Goal: Task Accomplishment & Management: Use online tool/utility

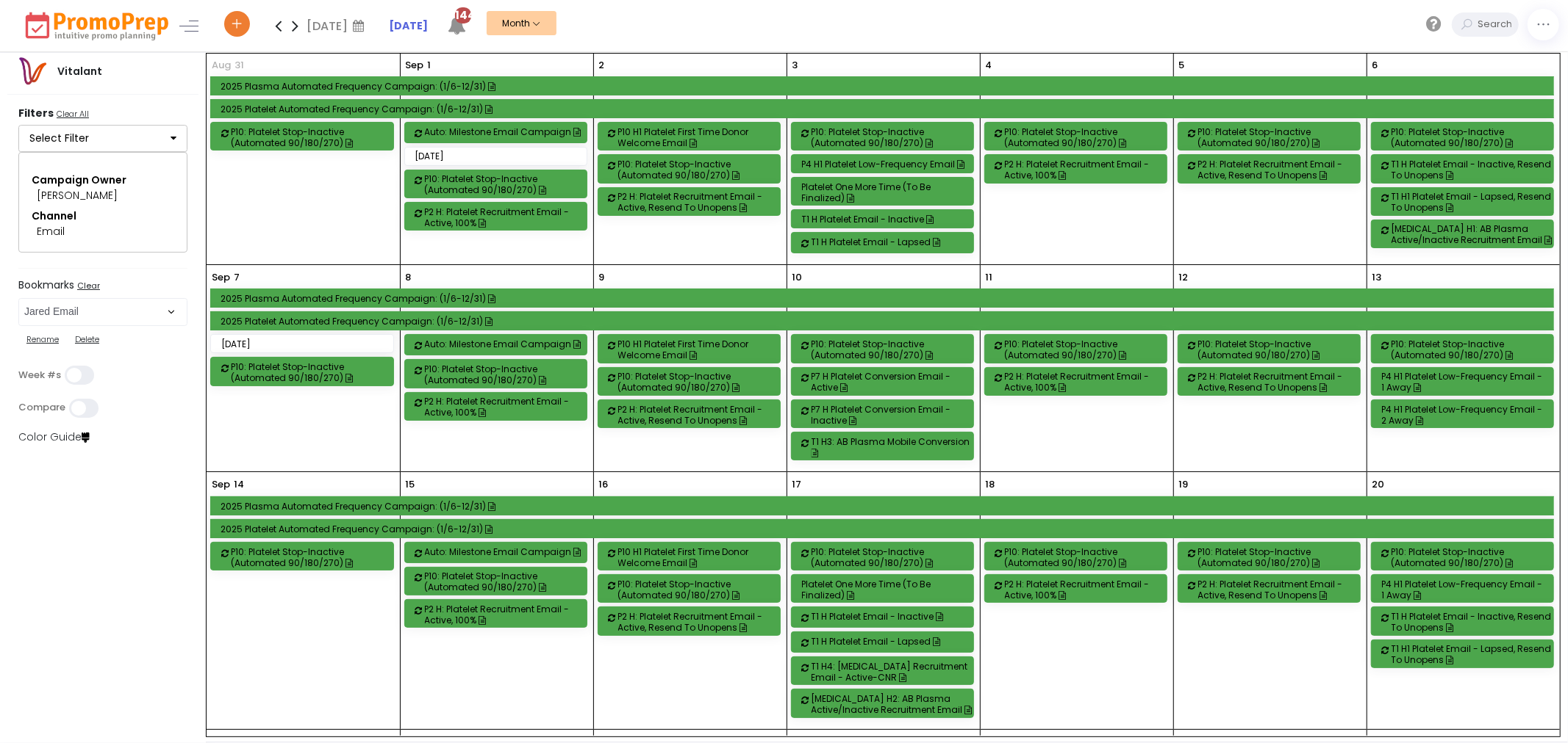
scroll to position [27, 0]
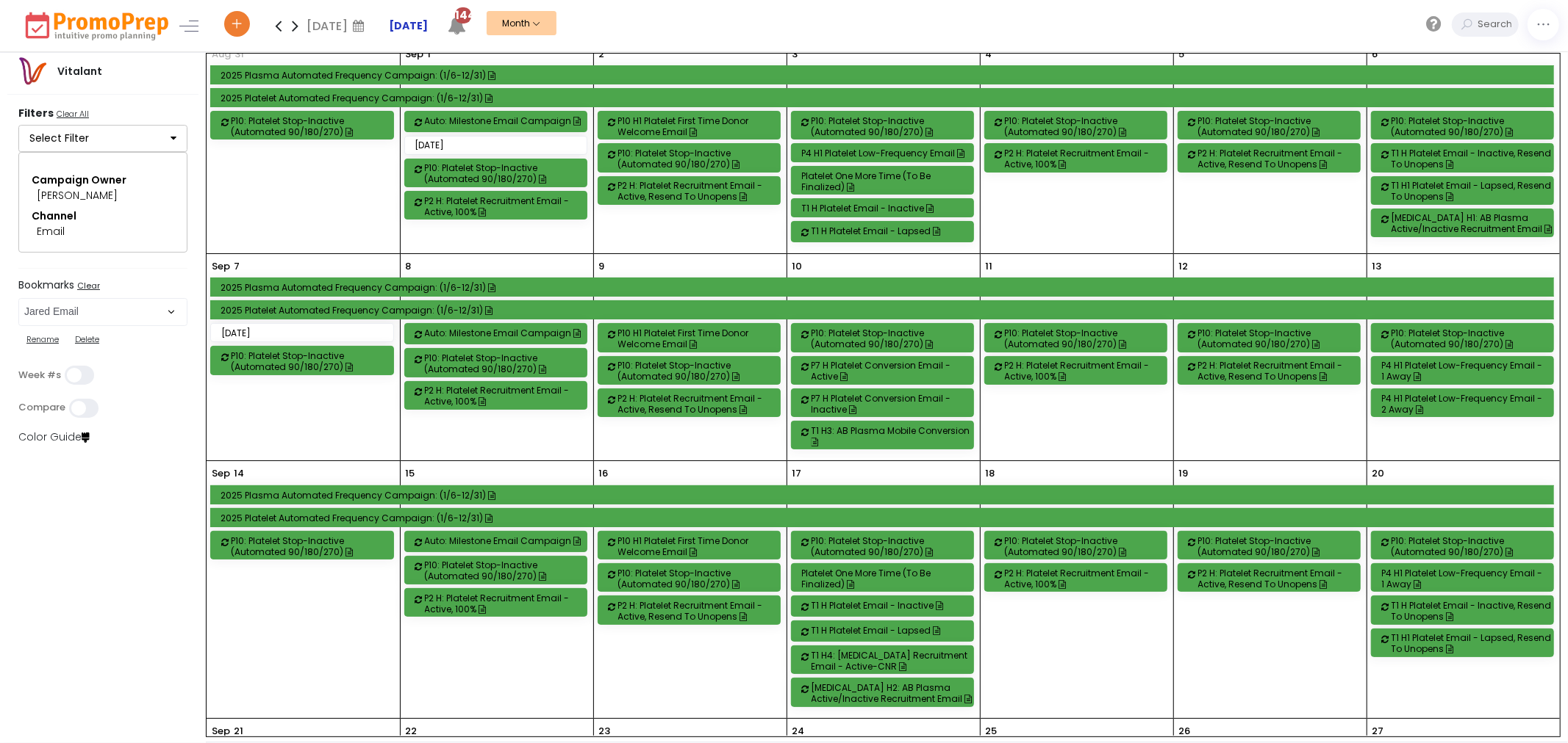
click at [414, 19] on strong "[DATE]" at bounding box center [407, 26] width 39 height 15
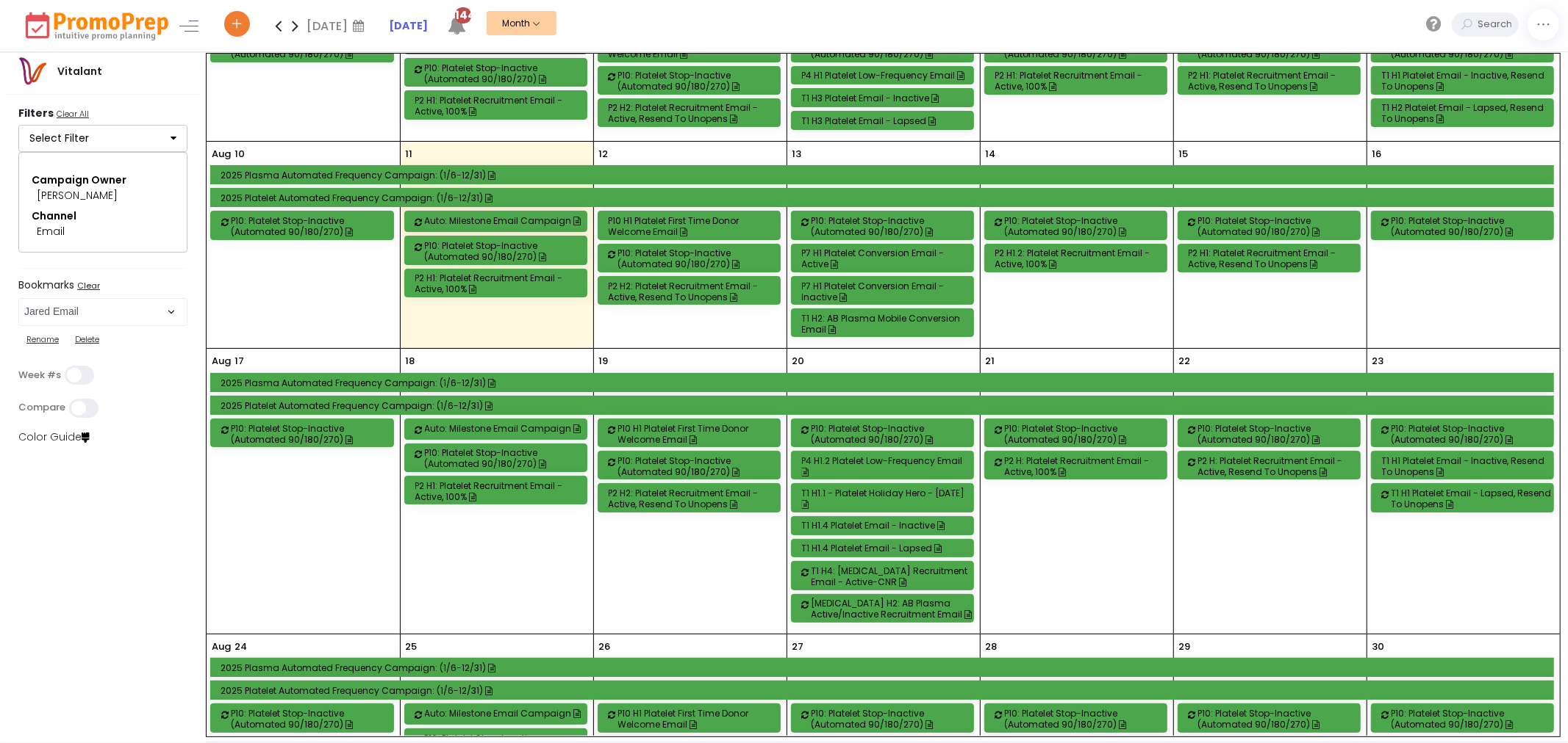
scroll to position [368, 0]
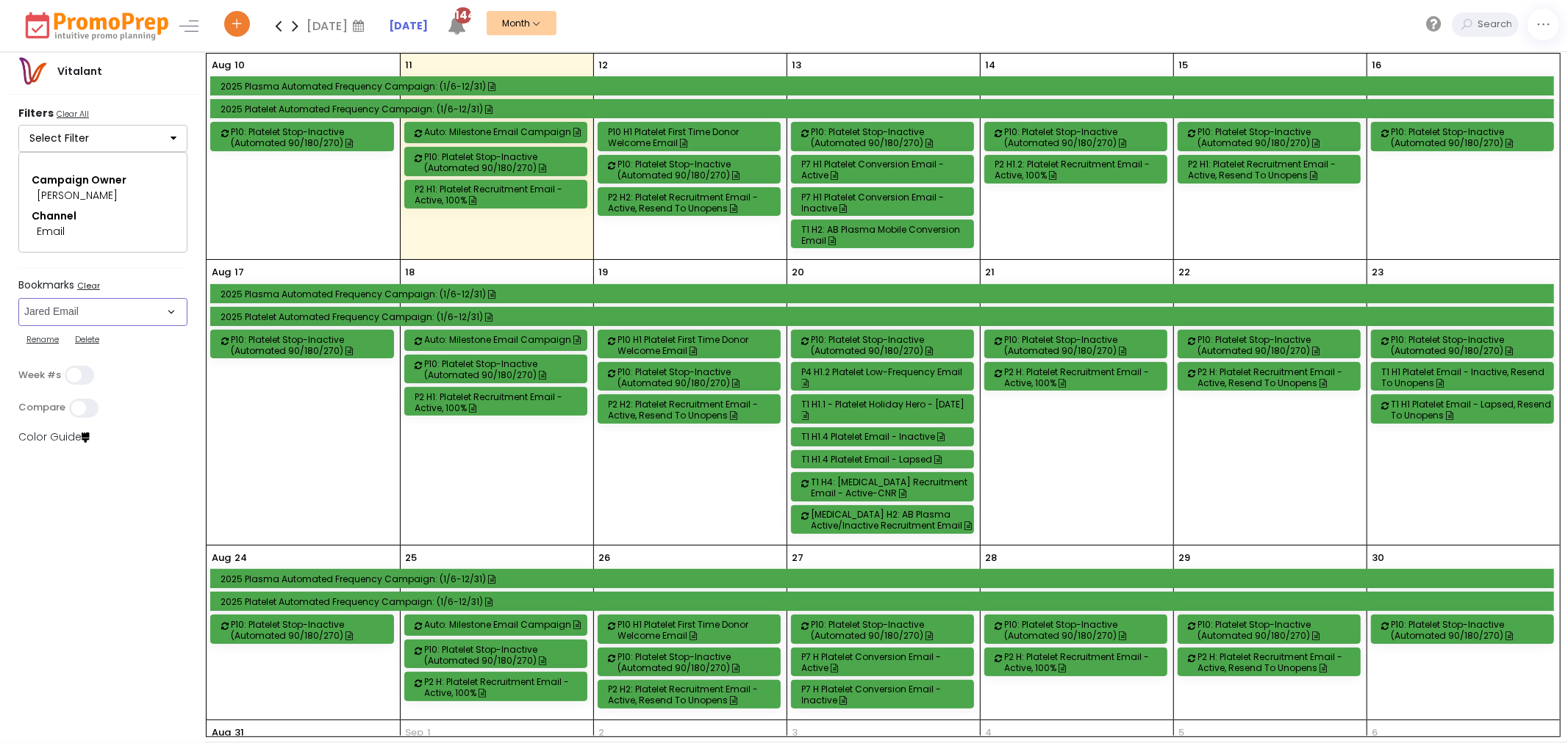
click at [105, 319] on select "Select Bookmark Automated Frequency Campaign Control - BVR Control - Email Cont…" at bounding box center [103, 312] width 169 height 28
select select "264"
click at [19, 299] on select "Select Bookmark Automated Frequency Campaign Control - BVR Control - Email Cont…" at bounding box center [103, 312] width 169 height 28
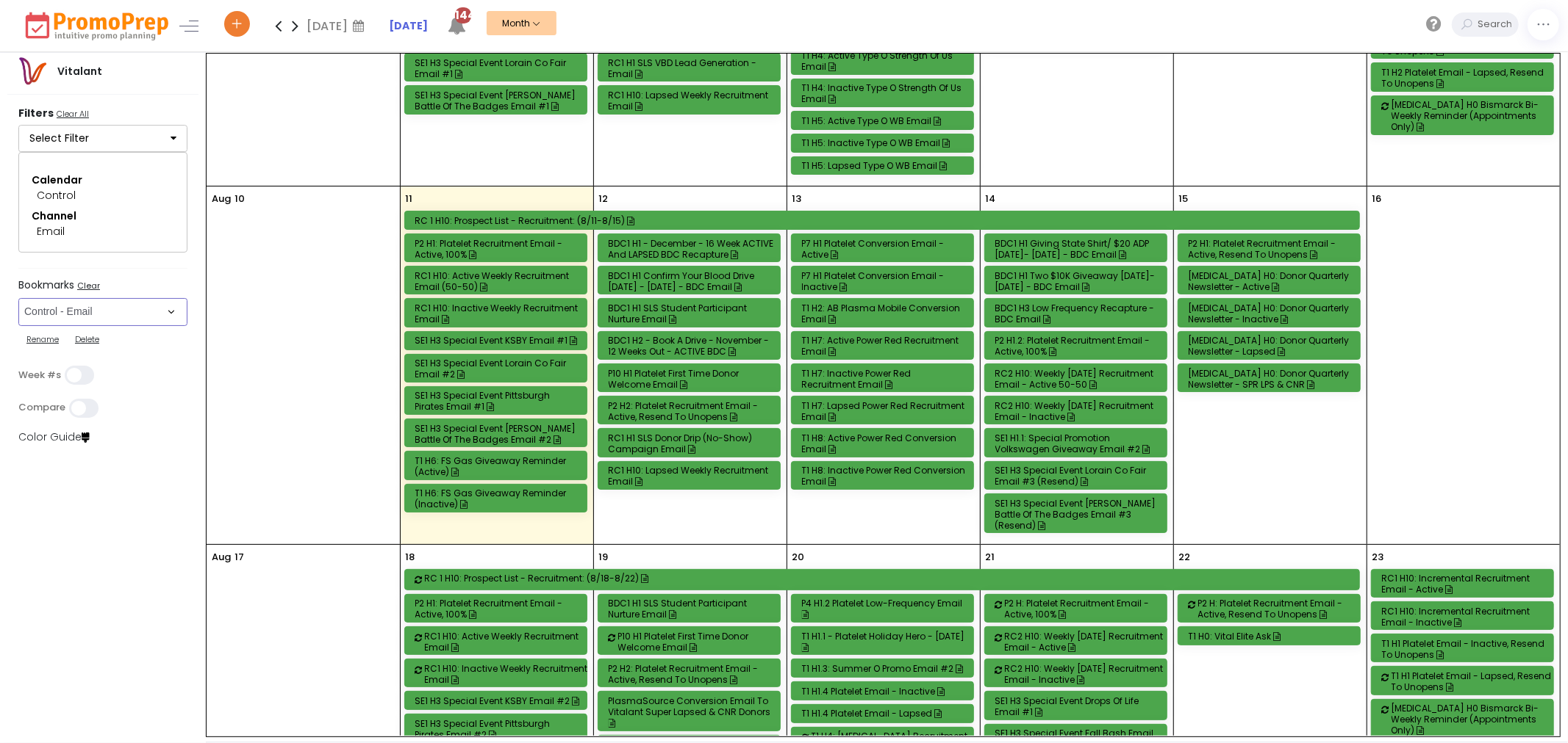
scroll to position [702, 0]
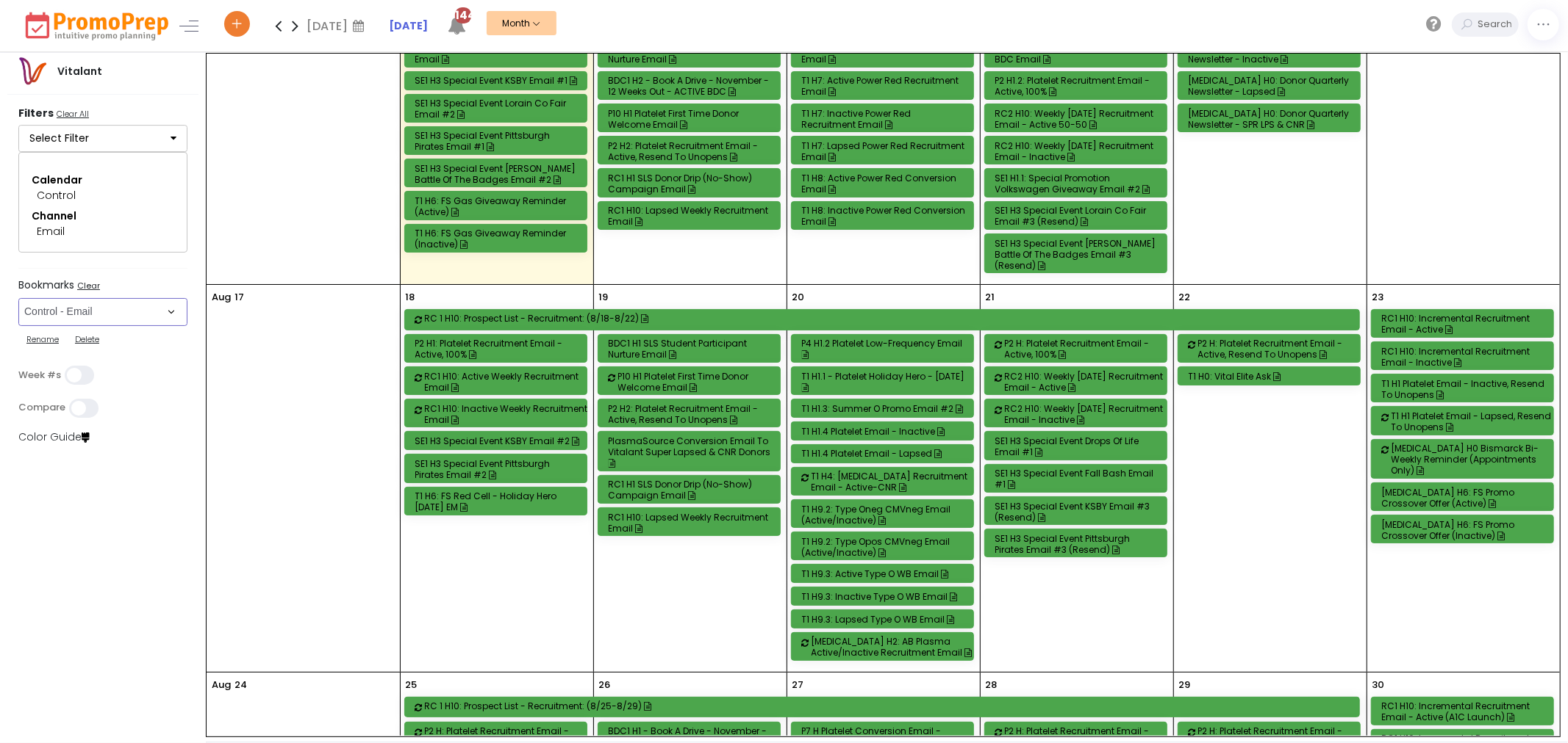
click at [830, 488] on div "T1 H4: [MEDICAL_DATA] Recruitment Email - Active-CNR" at bounding box center [894, 482] width 165 height 22
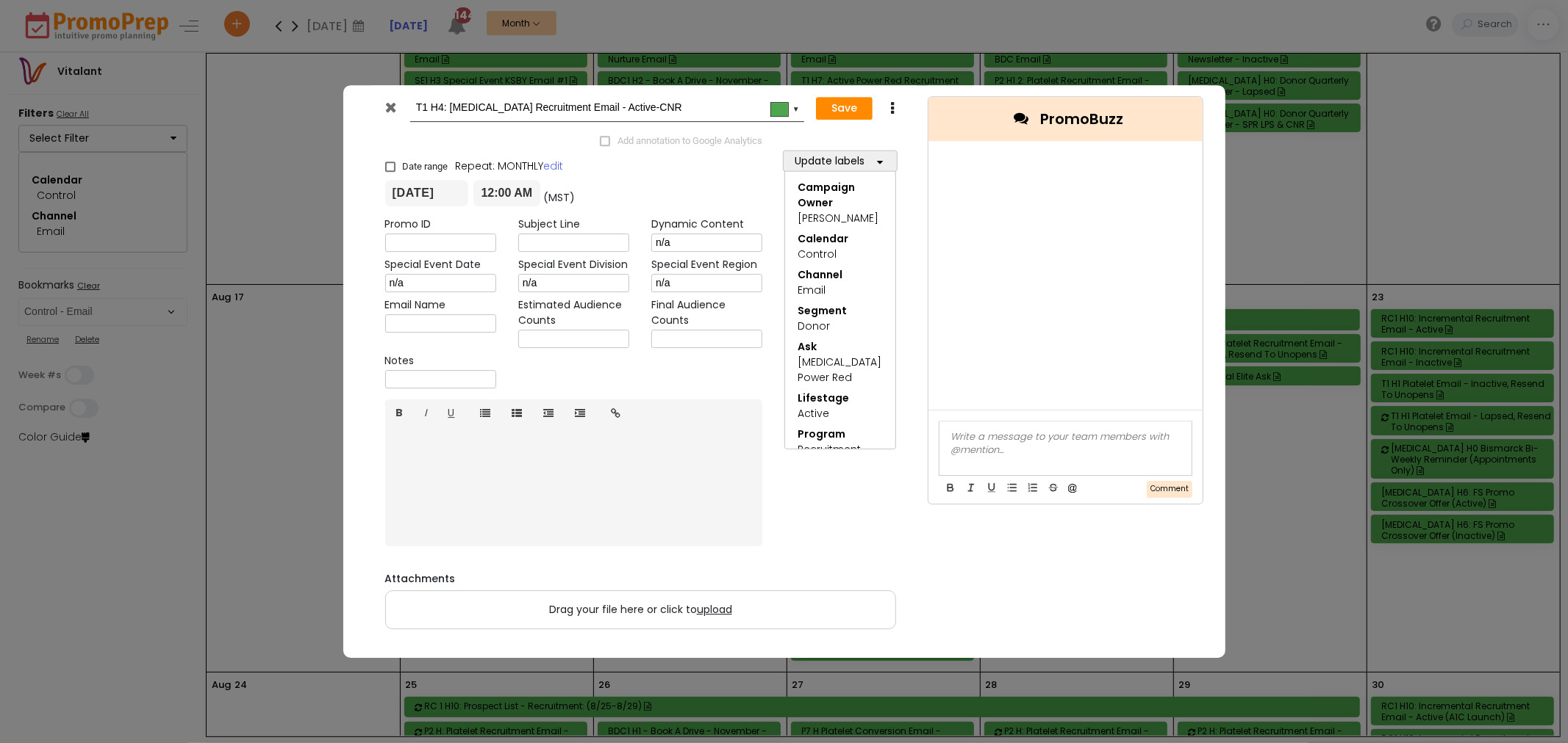
click at [410, 188] on input "[DATE]" at bounding box center [427, 193] width 84 height 27
click at [535, 351] on td "22" at bounding box center [534, 347] width 26 height 22
click at [824, 119] on button "Save" at bounding box center [843, 109] width 56 height 24
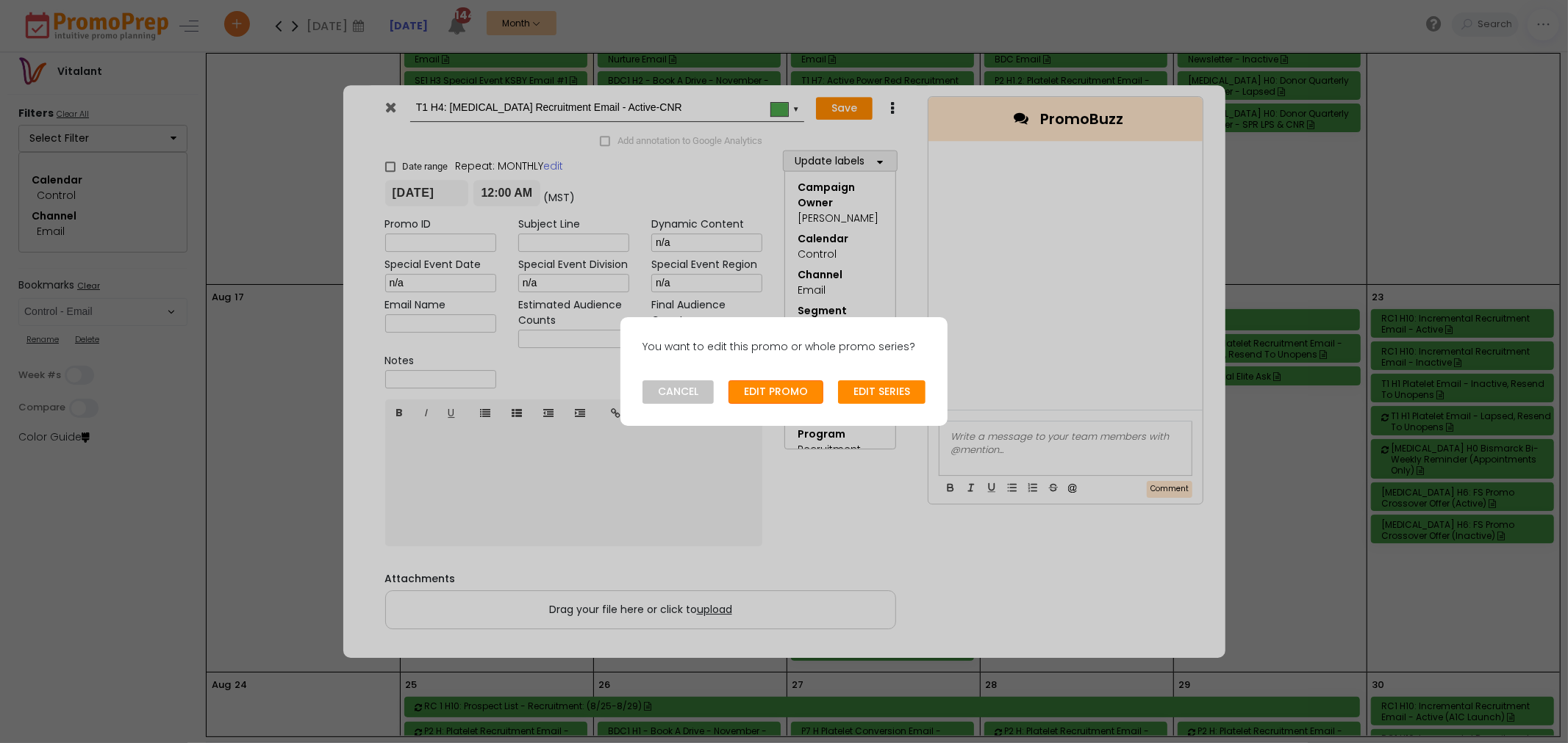
click at [780, 391] on button "EDIT PROMO" at bounding box center [776, 392] width 95 height 24
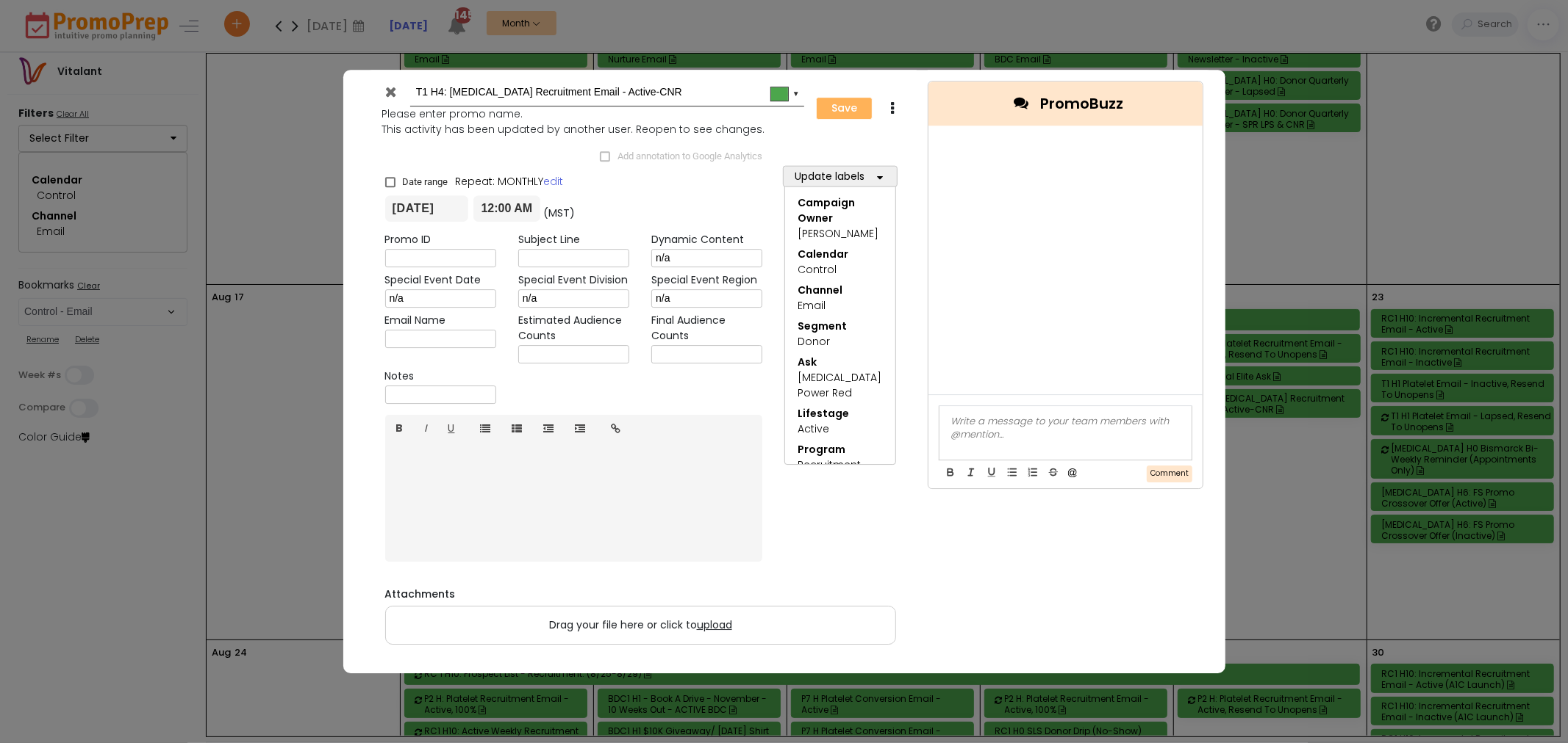
type input "[DATE]"
type input "00:00"
